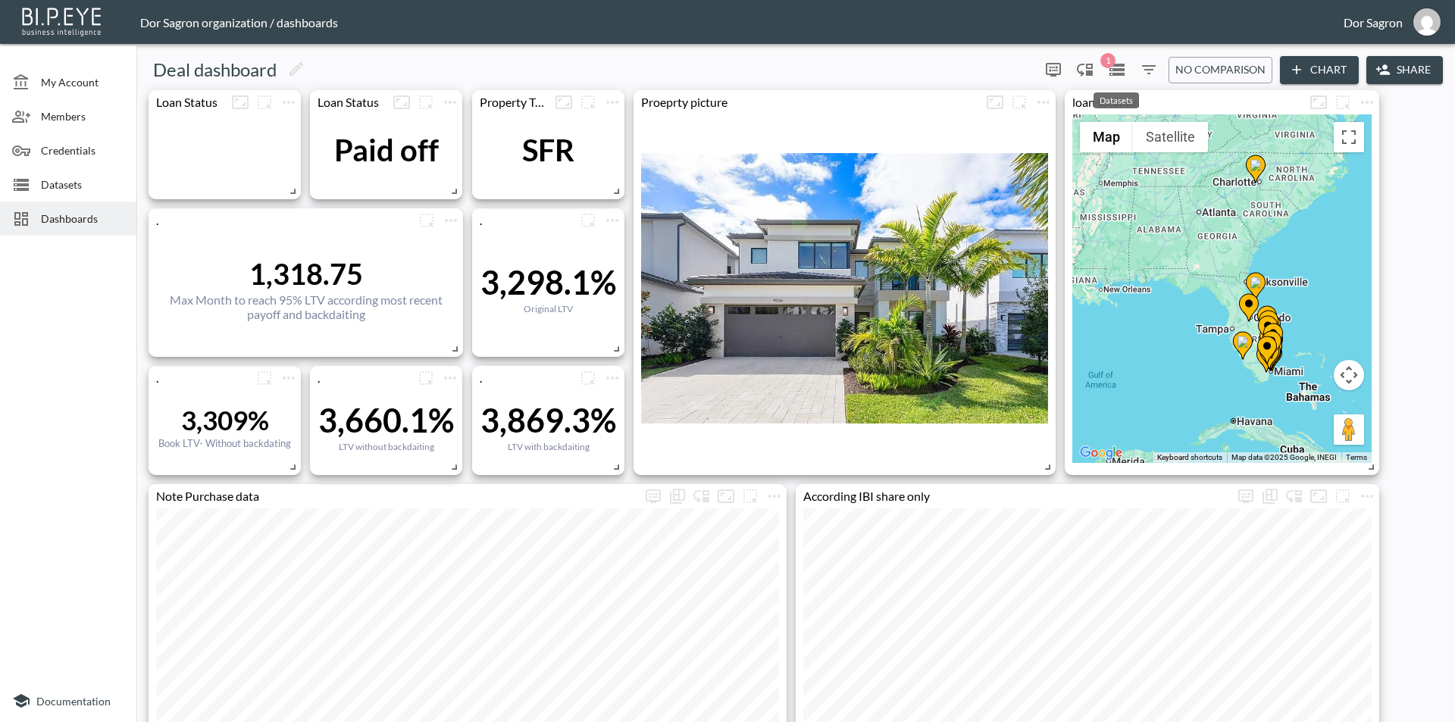
click at [1120, 67] on icon "Datasets" at bounding box center [1116, 70] width 15 height 12
click at [1221, 62] on span "No comparison" at bounding box center [1220, 70] width 90 height 19
click at [1148, 67] on icon "Filters" at bounding box center [1149, 70] width 18 height 18
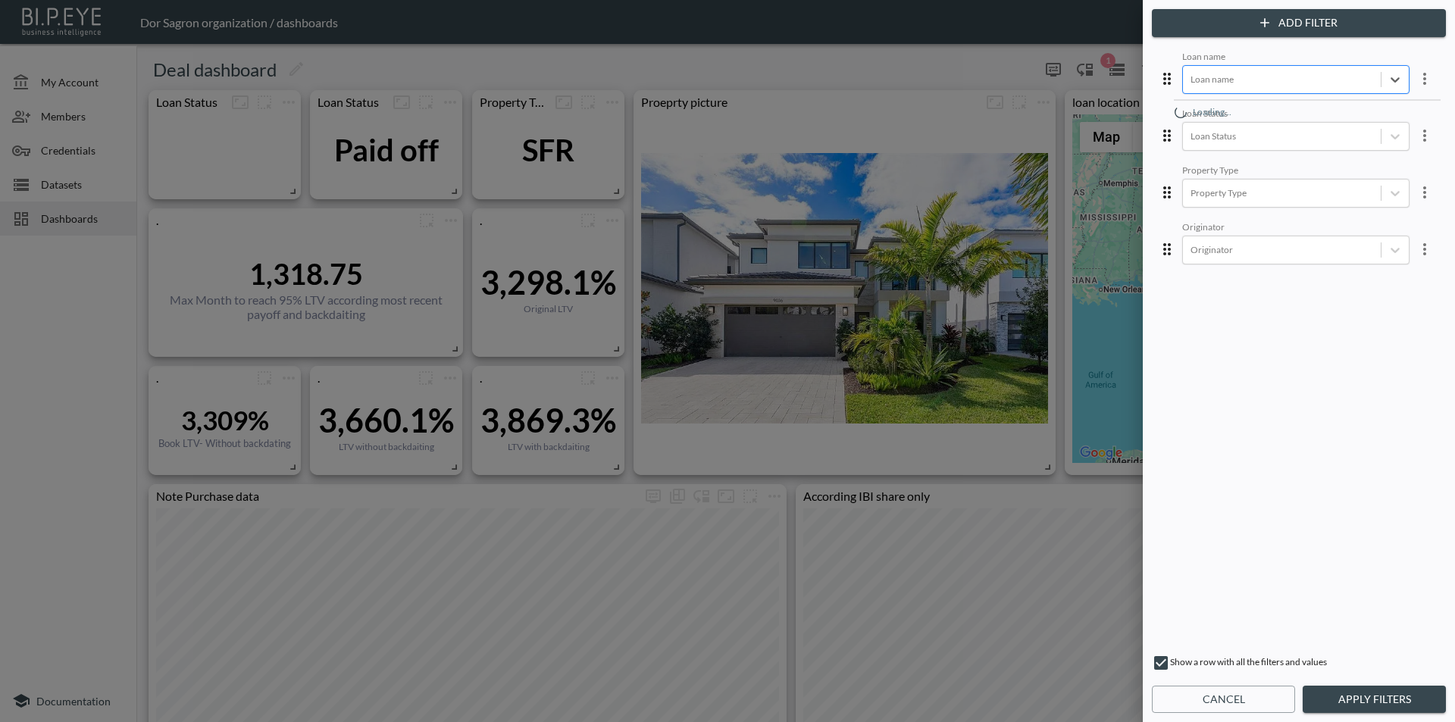
click at [1268, 77] on div at bounding box center [1282, 79] width 183 height 14
click at [1242, 108] on div "9 Ely" at bounding box center [1307, 111] width 265 height 23
click at [1387, 696] on button "Apply Filters" at bounding box center [1374, 700] width 143 height 28
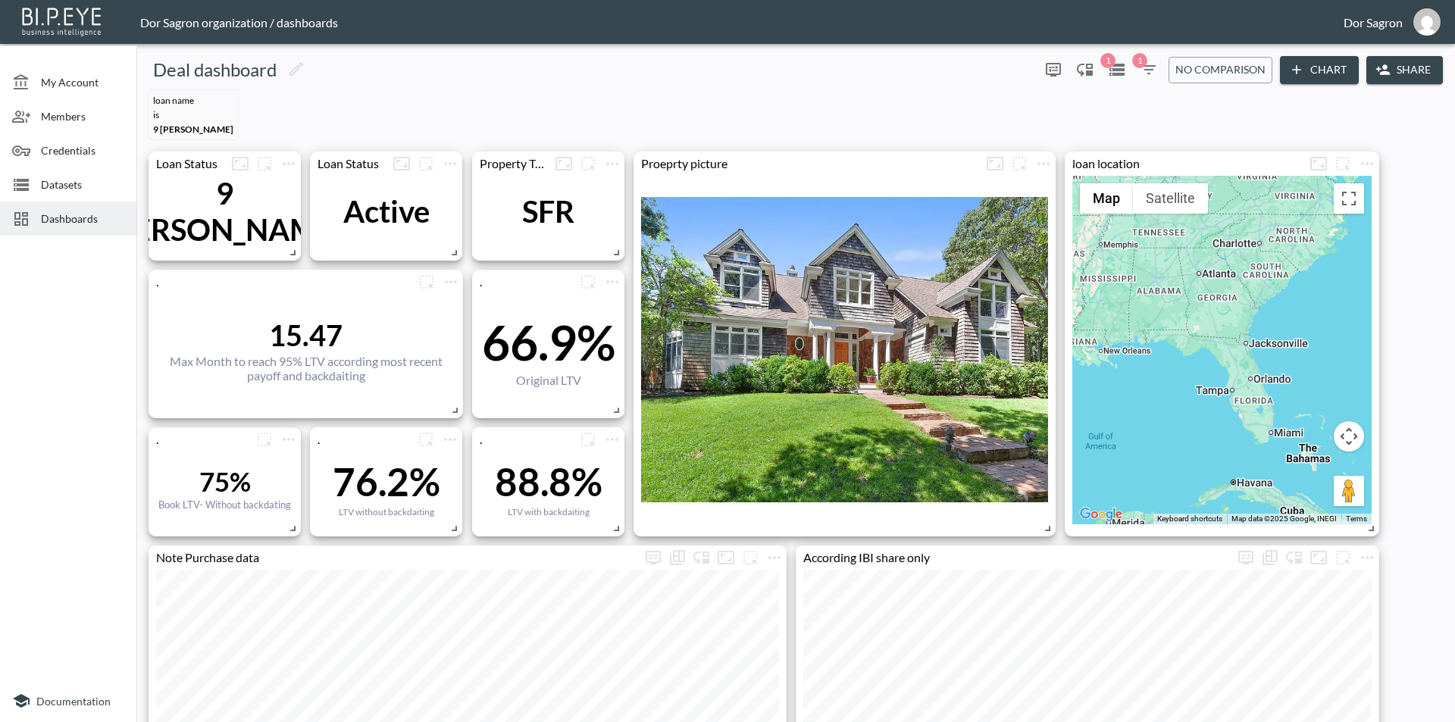
scroll to position [152, 0]
